Goal: Task Accomplishment & Management: Manage account settings

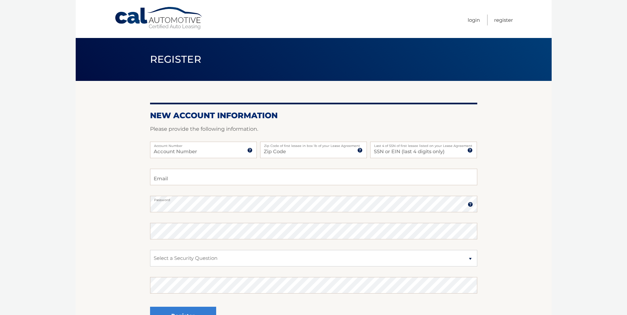
click at [248, 149] on img at bounding box center [249, 150] width 5 height 5
click at [274, 124] on form "New Account Information Please provide the following information. Account Numbe…" at bounding box center [313, 225] width 327 height 228
click at [92, 169] on section "New Account Information Please provide the following information. Account Numbe…" at bounding box center [314, 210] width 476 height 258
click at [192, 168] on div "Account Number 11 digit account number provided on your coupon book or Welcome …" at bounding box center [313, 155] width 327 height 27
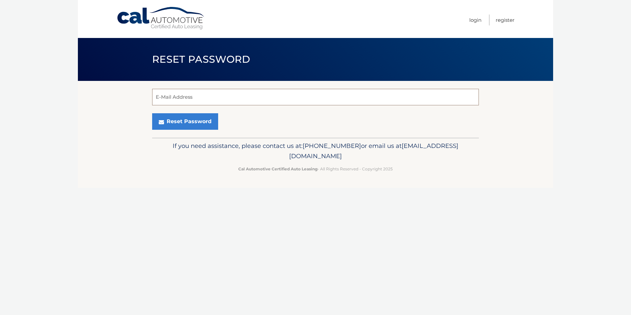
click at [187, 95] on input "E-Mail Address" at bounding box center [315, 97] width 327 height 17
type input "rpal318@yahoo.com"
click at [169, 123] on button "Reset Password" at bounding box center [185, 121] width 66 height 17
